Goal: Check status

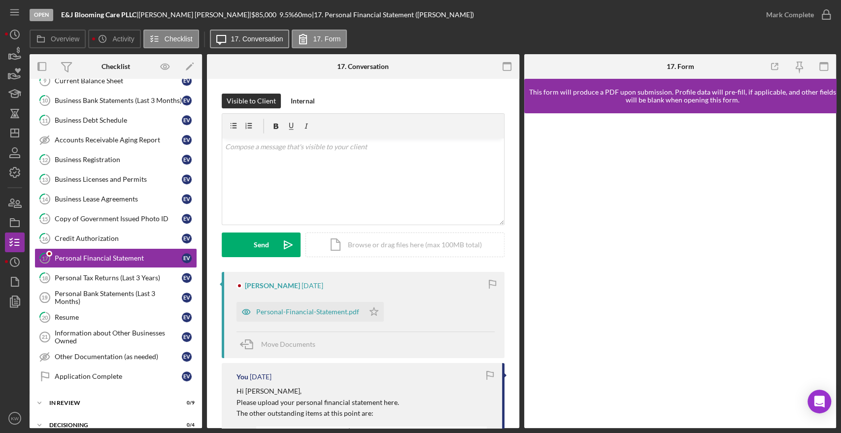
scroll to position [271, 0]
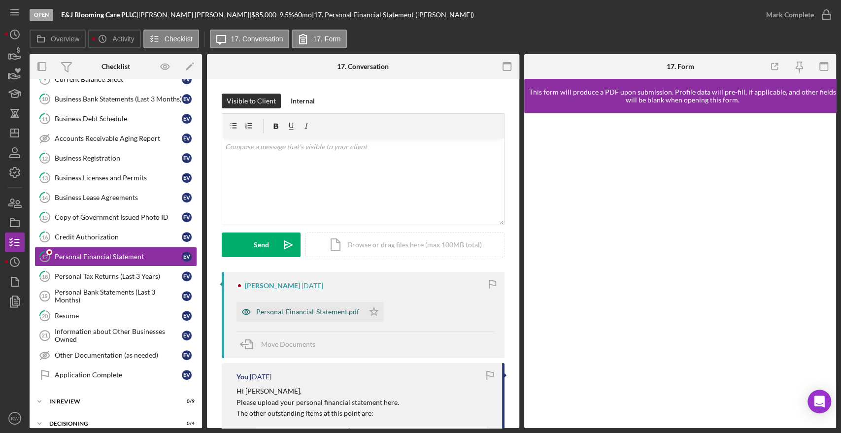
click at [330, 306] on div "Personal-Financial-Statement.pdf" at bounding box center [301, 312] width 128 height 20
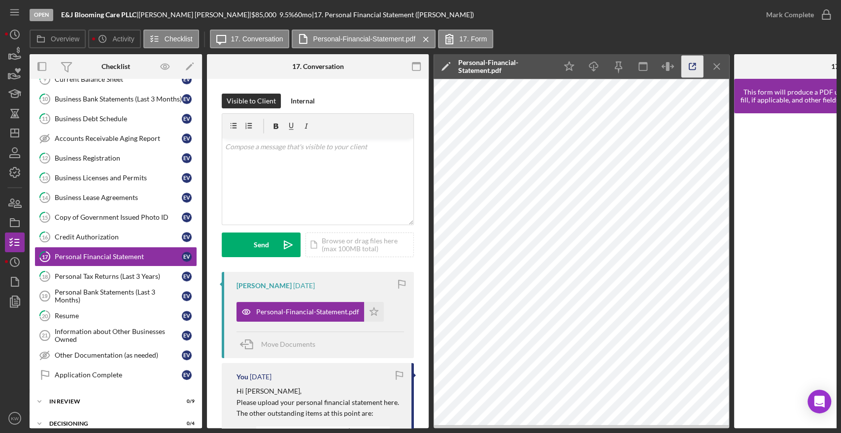
click at [697, 67] on icon "button" at bounding box center [693, 67] width 22 height 22
click at [688, 64] on icon "button" at bounding box center [693, 67] width 22 height 22
click at [110, 248] on link "17 Personal Financial Statement E V" at bounding box center [115, 257] width 163 height 20
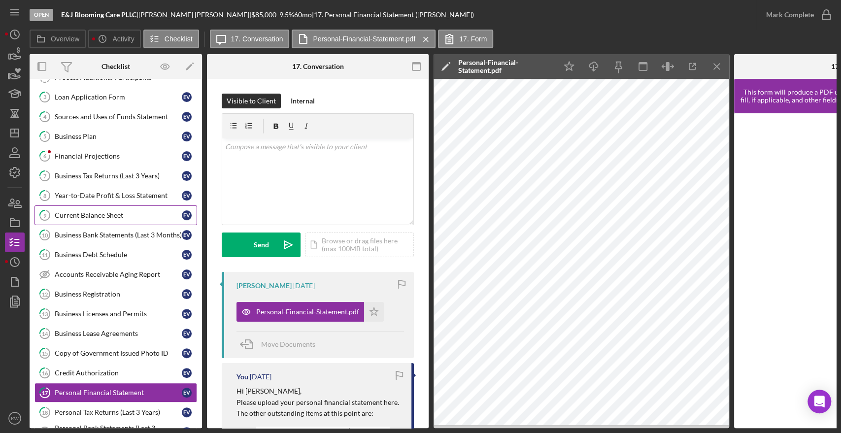
scroll to position [162, 0]
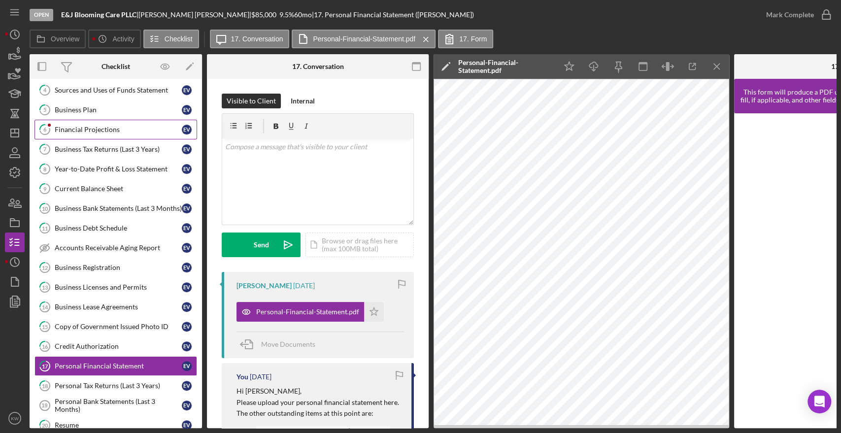
click at [108, 128] on div "Financial Projections" at bounding box center [118, 130] width 127 height 8
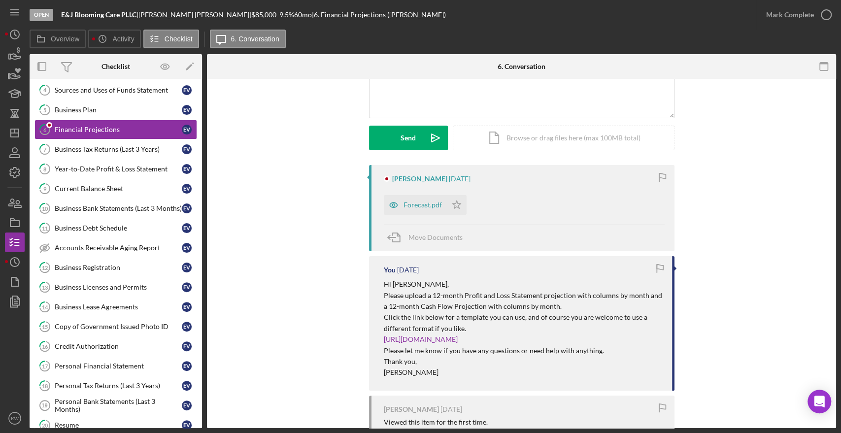
scroll to position [109, 0]
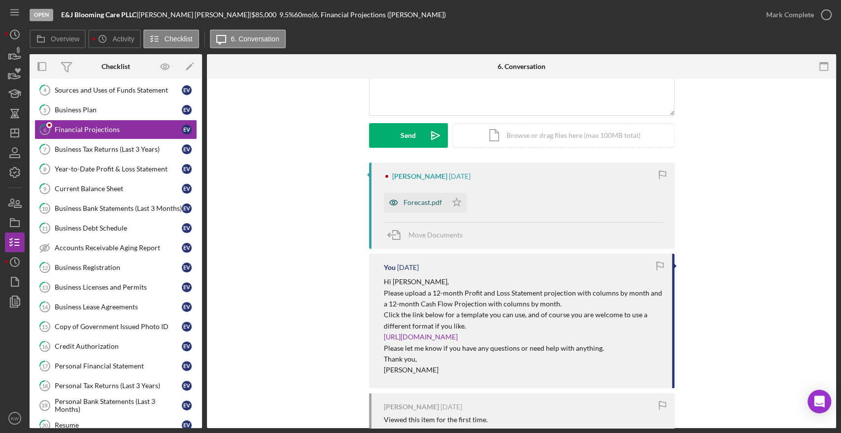
click at [422, 204] on div "Forecast.pdf" at bounding box center [423, 203] width 38 height 8
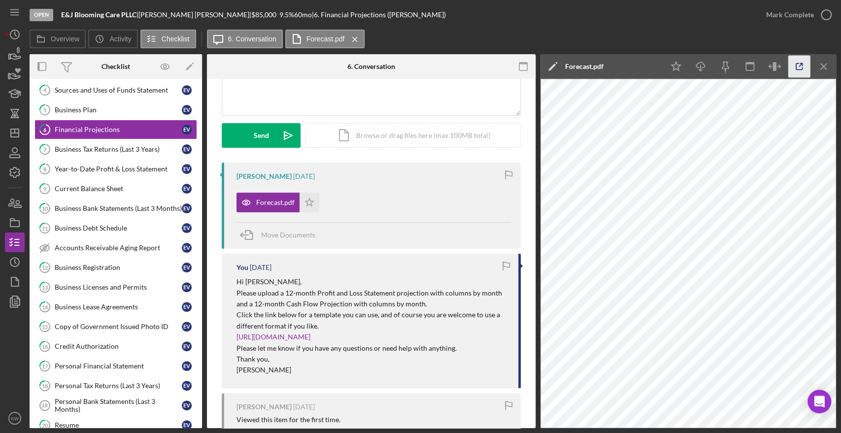
click at [797, 69] on icon "button" at bounding box center [800, 67] width 22 height 22
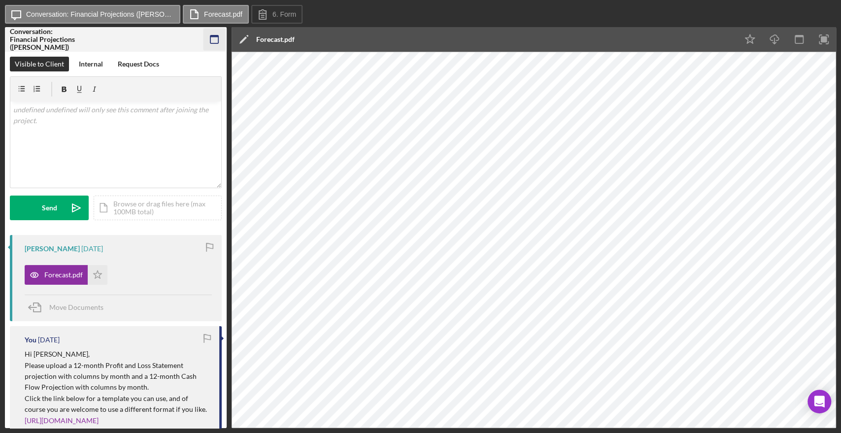
click at [210, 42] on rect "button" at bounding box center [214, 39] width 8 height 8
